Goal: Transaction & Acquisition: Purchase product/service

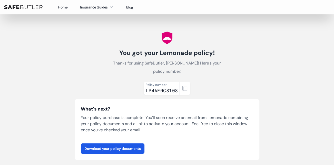
click at [25, 8] on img at bounding box center [23, 7] width 38 height 4
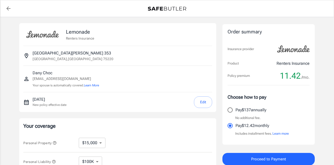
select select "15000"
select select "500"
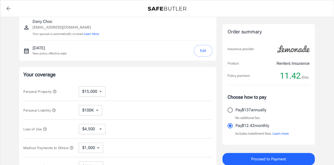
scroll to position [77, 0]
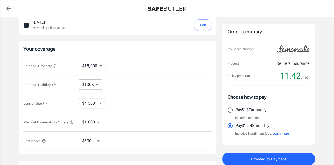
click at [89, 66] on select "$10,000 $15,000 $20,000 $25,000 $30,000 $40,000 $50,000 $100K $150K $200K $250K" at bounding box center [92, 66] width 27 height 10
select select "10000"
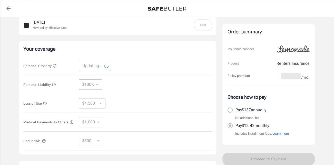
select select "10000"
select select "3000"
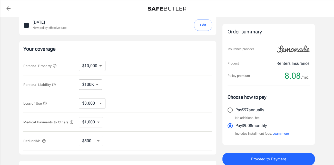
click at [87, 144] on select "$250 $500 $1,000 $2,500" at bounding box center [91, 140] width 24 height 10
select select "2500"
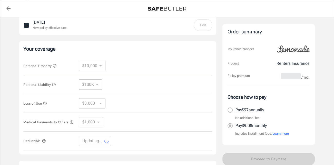
select select "2500"
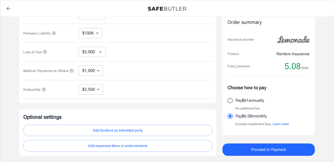
scroll to position [154, 0]
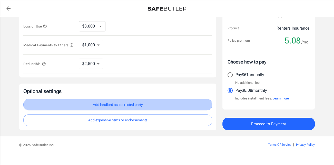
click at [146, 103] on button "Add landlord as interested party" at bounding box center [117, 105] width 189 height 12
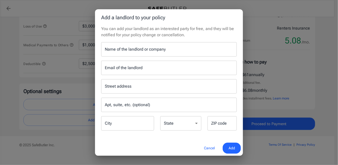
click at [131, 53] on input "Name of the landlord or company" at bounding box center [168, 49] width 135 height 14
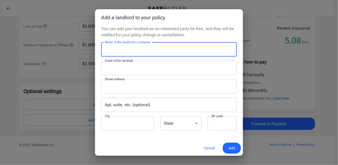
type input "Mireya Apartment Homes"
type input "leasing@mireyaaptsliving.com"
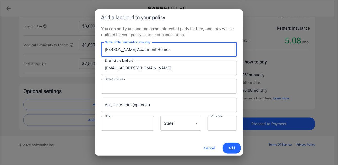
type input "P.O.Box 115009"
type input "Carrollton"
type input "75011"
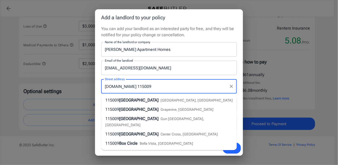
click at [161, 84] on input "P.O.Box 115009" at bounding box center [164, 86] width 123 height 10
click at [178, 66] on input "leasing@mireyaaptsliving.com" at bounding box center [168, 68] width 135 height 14
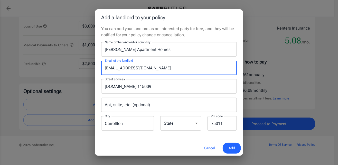
click at [194, 34] on p "You can add your landlord as an interested party for free, and they will be not…" at bounding box center [168, 32] width 135 height 12
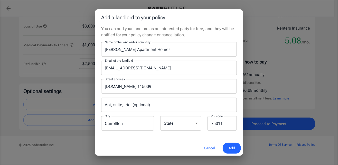
click at [171, 127] on select "Alabama Alaska Arizona Arkansas California Colorado Connecticut Delaware Distri…" at bounding box center [180, 123] width 41 height 14
select select "TX"
click at [160, 116] on select "Alabama Alaska Arizona Arkansas California Colorado Connecticut Delaware Distri…" at bounding box center [180, 123] width 41 height 14
click at [174, 142] on div "Cancel Add" at bounding box center [169, 147] width 148 height 15
click at [232, 147] on span "Add" at bounding box center [231, 148] width 6 height 6
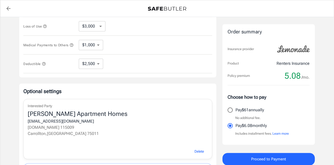
click at [227, 111] on input "Pay $61 annually" at bounding box center [230, 109] width 11 height 11
radio input "true"
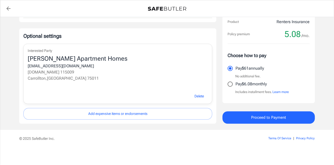
scroll to position [183, 0]
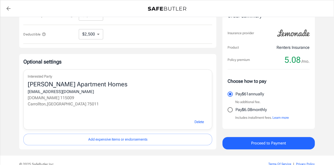
click at [261, 143] on span "Proceed to Payment" at bounding box center [268, 143] width 35 height 7
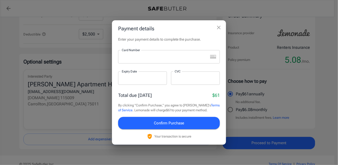
click at [127, 60] on div at bounding box center [163, 56] width 90 height 13
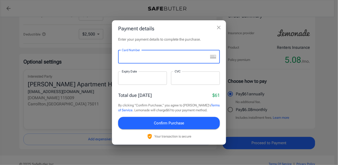
click at [217, 26] on icon "close" at bounding box center [219, 27] width 6 height 6
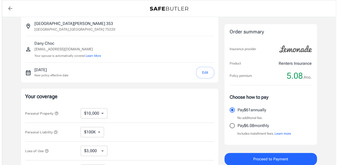
scroll to position [0, 0]
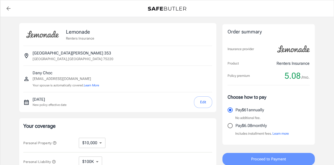
click at [245, 159] on button "Proceed to Payment" at bounding box center [268, 159] width 92 height 12
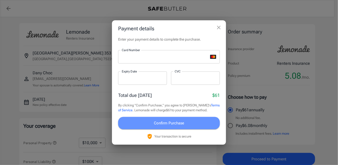
click at [168, 121] on span "Confirm Purchase" at bounding box center [169, 123] width 30 height 7
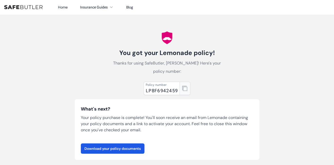
click at [187, 89] on button "button" at bounding box center [185, 88] width 11 height 13
click at [130, 149] on link "Download your policy documents" at bounding box center [113, 148] width 64 height 10
